Goal: Transaction & Acquisition: Purchase product/service

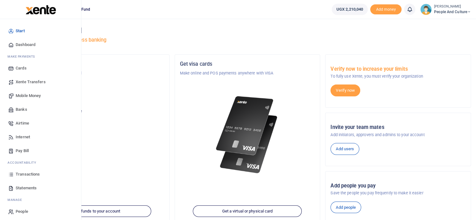
click at [33, 94] on span "Mobile Money" at bounding box center [28, 96] width 25 height 6
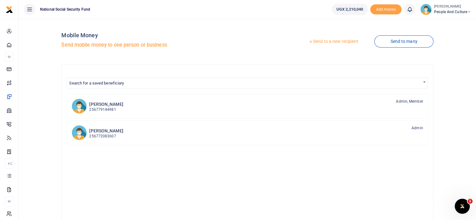
click at [333, 40] on link "Send to a new recipient" at bounding box center [333, 41] width 82 height 11
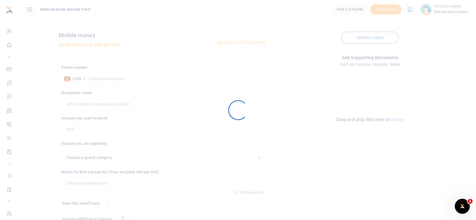
select select
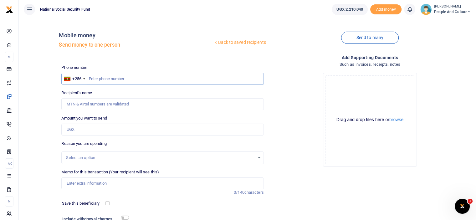
click at [125, 78] on input "text" at bounding box center [162, 79] width 202 height 12
type input "0775926432"
click at [93, 130] on input "Amount you want to send" at bounding box center [162, 130] width 202 height 12
type input "Babra Matte Kabugho"
type input "36,000"
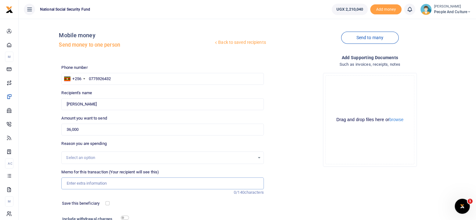
click at [93, 182] on input "Memo for this transaction (Your recipient will see this)" at bounding box center [162, 183] width 202 height 12
paste input "Water for interviews and snacks"
type input "Water for interviews and snacks"
click at [398, 122] on div "Drag and drop files here or browse" at bounding box center [370, 120] width 88 height 6
click at [398, 121] on button "browse" at bounding box center [396, 119] width 14 height 5
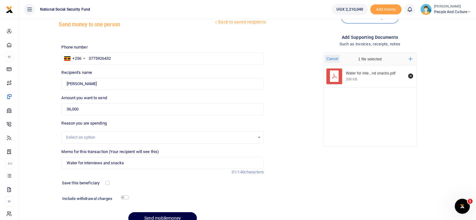
scroll to position [31, 0]
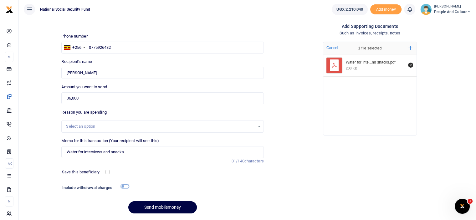
click at [124, 187] on input "checkbox" at bounding box center [125, 186] width 8 height 4
checkbox input "true"
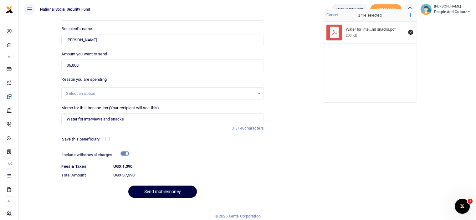
scroll to position [68, 0]
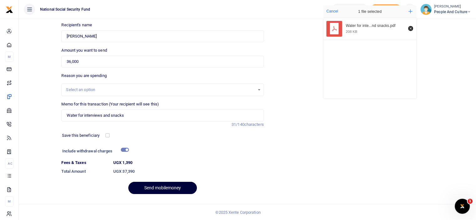
click at [146, 187] on button "Send mobilemoney" at bounding box center [162, 188] width 68 height 12
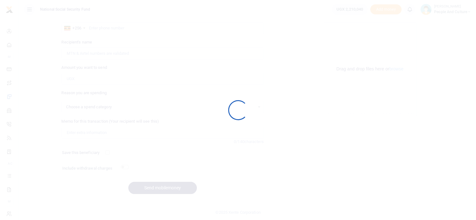
select select
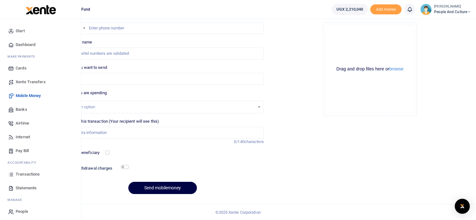
click at [25, 172] on span "Transactions" at bounding box center [28, 174] width 24 height 6
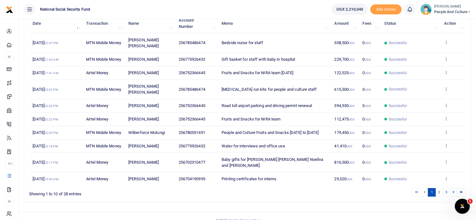
scroll to position [94, 0]
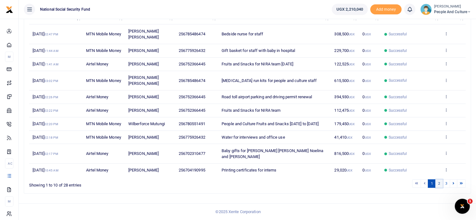
click at [439, 188] on link "2" at bounding box center [439, 183] width 8 height 8
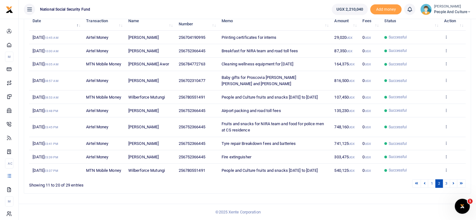
drag, startPoint x: 222, startPoint y: 57, endPoint x: 300, endPoint y: 61, distance: 78.3
click at [300, 61] on td "Cleaning wellness equipment for [DATE]" at bounding box center [274, 64] width 113 height 13
copy span "Cleaning wellness equipment for [DATE]"
copy span "Cleaning wellness equipment for July 2025"
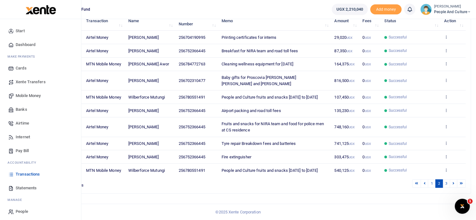
click at [30, 94] on span "Mobile Money" at bounding box center [28, 96] width 25 height 6
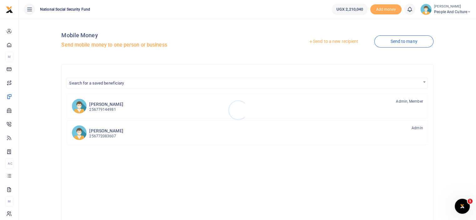
click at [342, 43] on div at bounding box center [238, 110] width 476 height 220
click at [317, 41] on link "Send to a new recipient" at bounding box center [333, 41] width 82 height 11
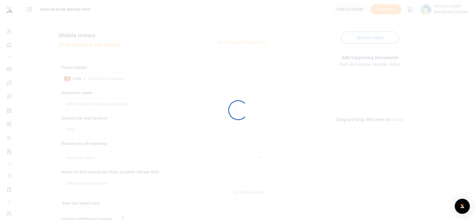
select select
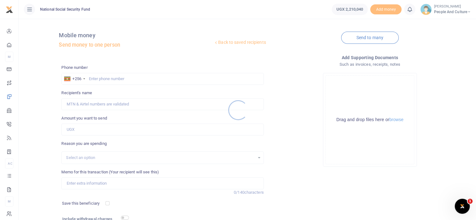
click at [104, 78] on div at bounding box center [238, 110] width 476 height 220
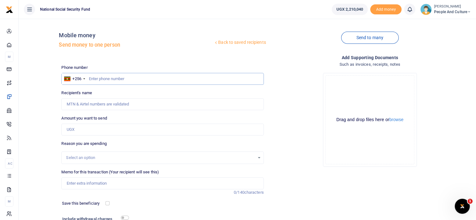
click at [104, 78] on input "text" at bounding box center [162, 79] width 202 height 12
type input "0784772763"
click at [89, 128] on input "Amount you want to send" at bounding box center [162, 130] width 202 height 12
type input "Doreen Oliva Awor"
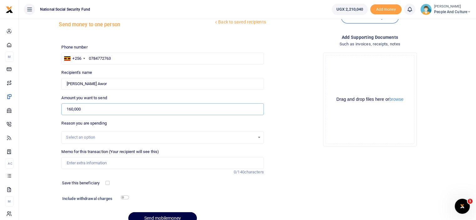
scroll to position [31, 0]
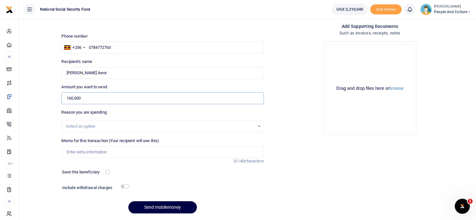
type input "160,000"
click at [124, 187] on input "checkbox" at bounding box center [125, 186] width 8 height 4
checkbox input "true"
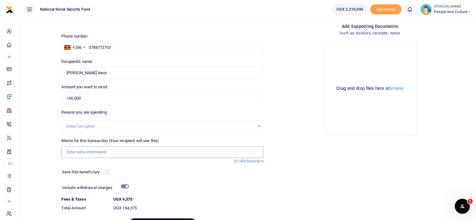
click at [123, 147] on input "Memo for this transaction (Your recipient will see this)" at bounding box center [162, 152] width 202 height 12
paste input "Cleaning wellness equipment for July 2025"
click at [134, 150] on input "Cleaning wellness equipment for July 2025" at bounding box center [162, 152] width 202 height 12
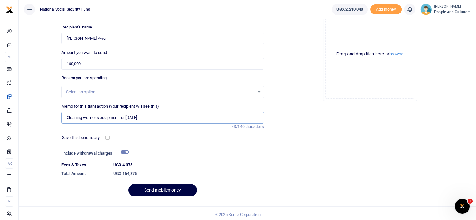
scroll to position [68, 0]
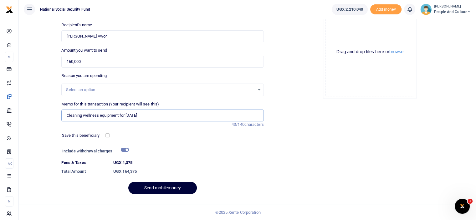
type input "Cleaning wellness equipment for August 2025"
click at [160, 190] on button "Send mobilemoney" at bounding box center [162, 188] width 68 height 12
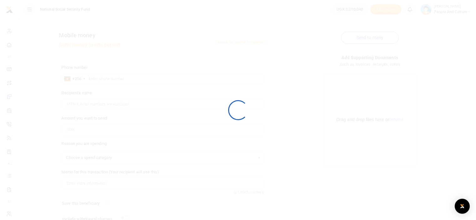
scroll to position [51, 0]
select select
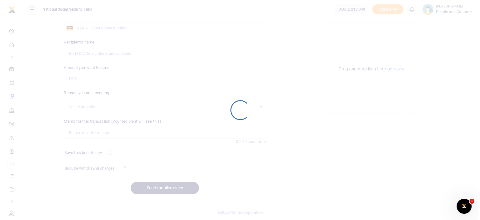
scroll to position [0, 0]
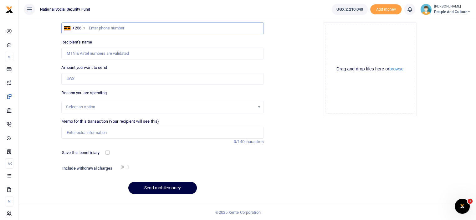
click at [117, 27] on input "text" at bounding box center [162, 28] width 202 height 12
click at [395, 65] on div "Drag and drop files here or browse Powered by Uppy" at bounding box center [369, 69] width 89 height 89
click at [395, 68] on button "browse" at bounding box center [396, 69] width 14 height 5
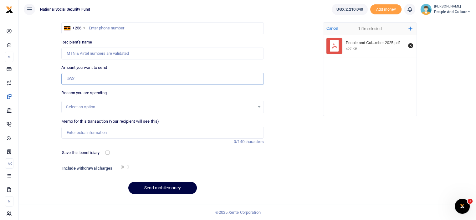
click at [85, 78] on input "Amount you want to send" at bounding box center [162, 79] width 202 height 12
type input "175,000"
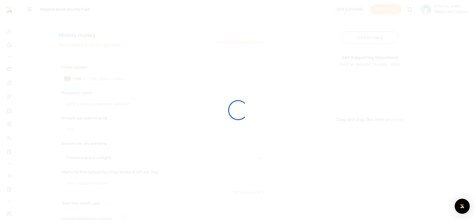
scroll to position [51, 0]
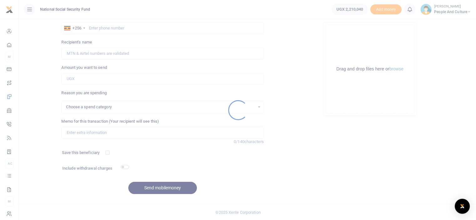
select select
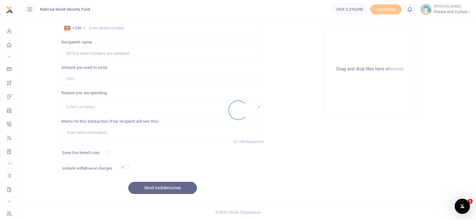
scroll to position [0, 0]
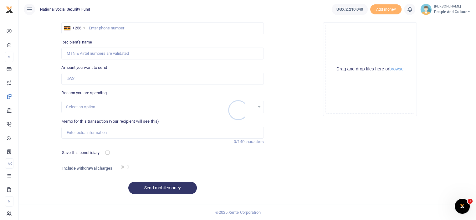
click at [399, 70] on div at bounding box center [238, 110] width 476 height 220
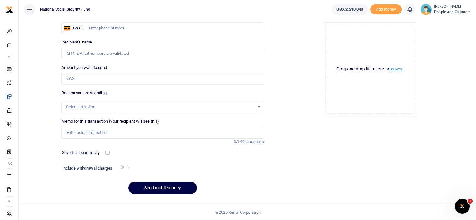
click at [399, 70] on button "browse" at bounding box center [396, 69] width 14 height 5
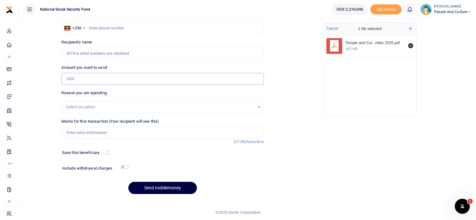
click at [96, 81] on input "Amount you want to send" at bounding box center [162, 79] width 202 height 12
type input "175,000"
click at [102, 56] on input "Recipient's name" at bounding box center [162, 54] width 202 height 12
click at [109, 28] on input "text" at bounding box center [162, 28] width 202 height 12
type input "0780551491"
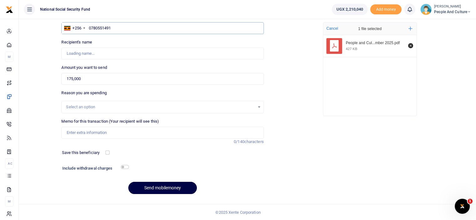
type input "Wilberforce Mutungi"
type input "0780551491"
click at [78, 132] on input "Memo for this transaction (Your recipient will see this)" at bounding box center [162, 133] width 202 height 12
paste input "People and Culture Fruits and Snacks [DATE] to [DATE]"
type input "People and Culture Fruits and Snacks [DATE] to [DATE]"
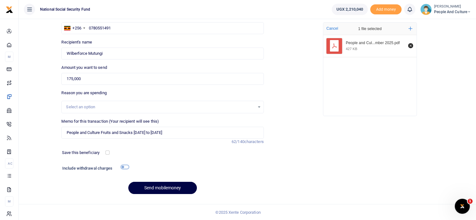
click at [126, 167] on input "checkbox" at bounding box center [125, 167] width 8 height 4
checkbox input "true"
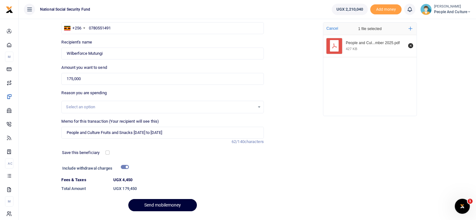
click at [170, 205] on button "Send mobilemoney" at bounding box center [162, 205] width 68 height 12
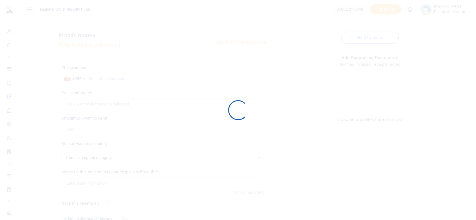
scroll to position [51, 0]
select select
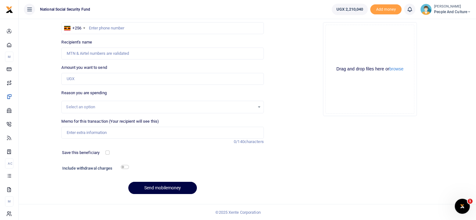
scroll to position [0, 0]
